Goal: Information Seeking & Learning: Learn about a topic

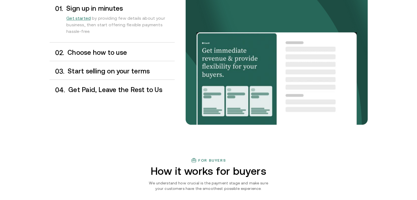
scroll to position [493, 0]
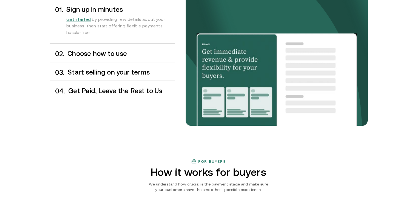
click at [112, 56] on h3 "Choose how to use" at bounding box center [120, 53] width 107 height 7
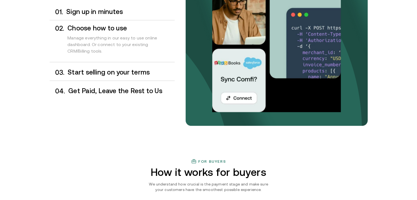
click at [112, 73] on h3 "Start selling on your terms" at bounding box center [121, 72] width 107 height 7
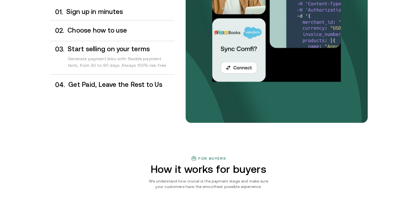
scroll to position [496, 0]
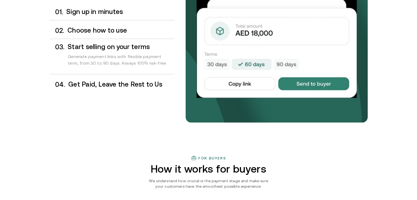
click at [113, 86] on h3 "Get Paid, Leave the Rest to Us" at bounding box center [121, 84] width 106 height 7
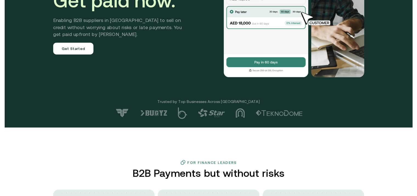
scroll to position [0, 0]
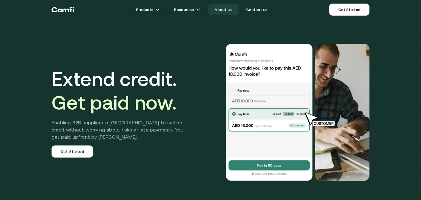
click at [226, 8] on link "About us" at bounding box center [223, 9] width 30 height 11
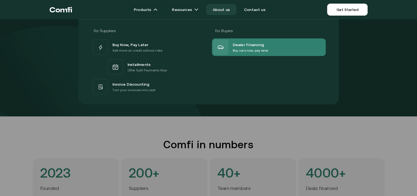
click at [246, 48] on p "Buy cars now, pay later" at bounding box center [250, 50] width 35 height 5
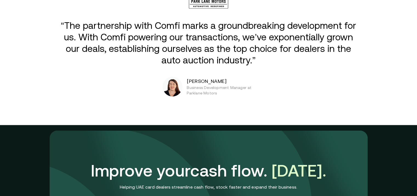
scroll to position [1178, 0]
